Goal: Find specific page/section: Find specific page/section

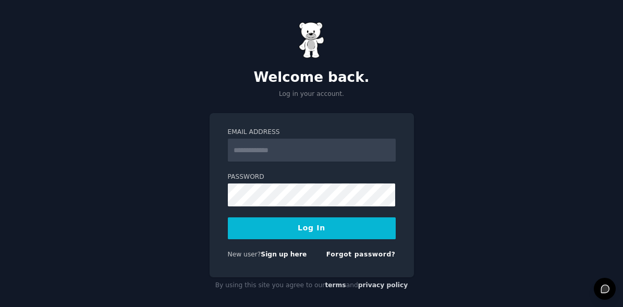
type input "**********"
click at [274, 238] on button "Log In" at bounding box center [312, 228] width 168 height 22
